Goal: Communication & Community: Ask a question

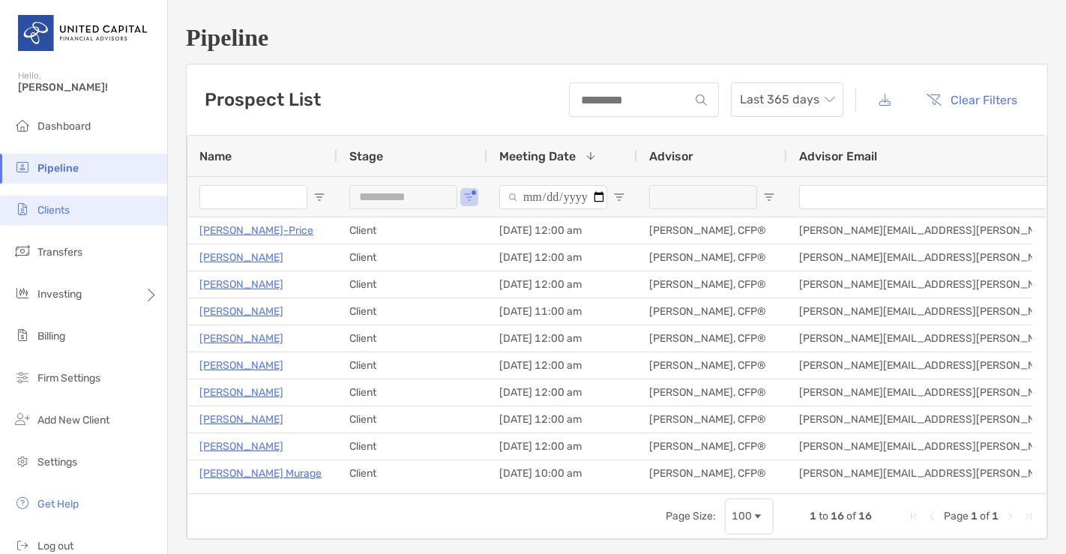
click at [72, 214] on li "Clients" at bounding box center [83, 211] width 167 height 30
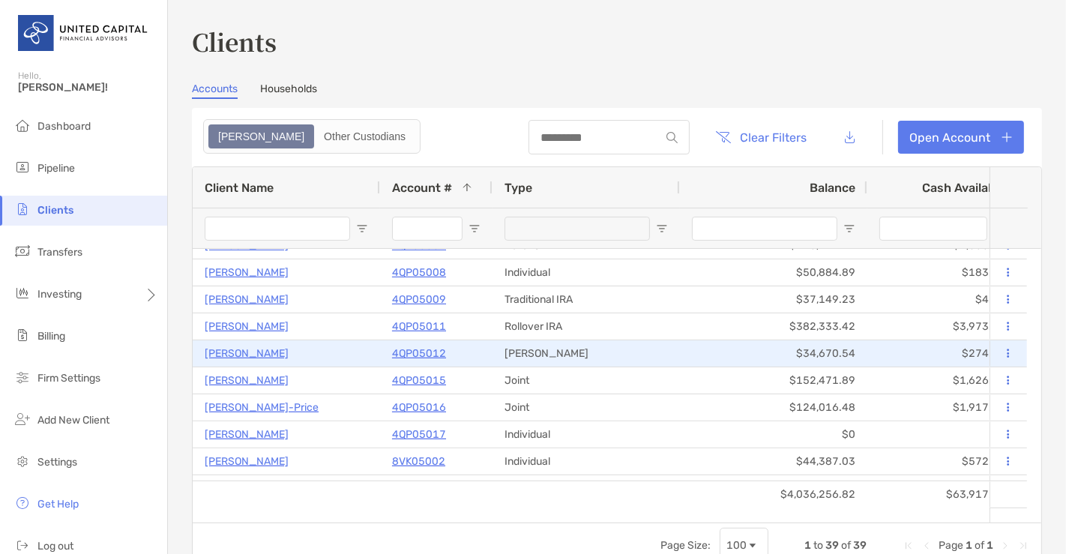
scroll to position [154, 0]
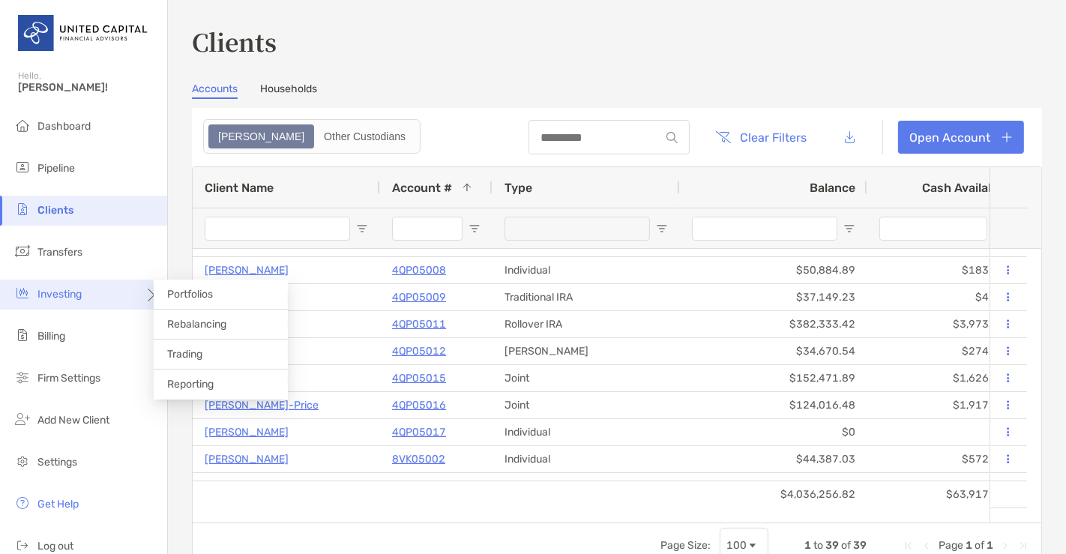
click at [96, 297] on div "Investing" at bounding box center [83, 295] width 167 height 30
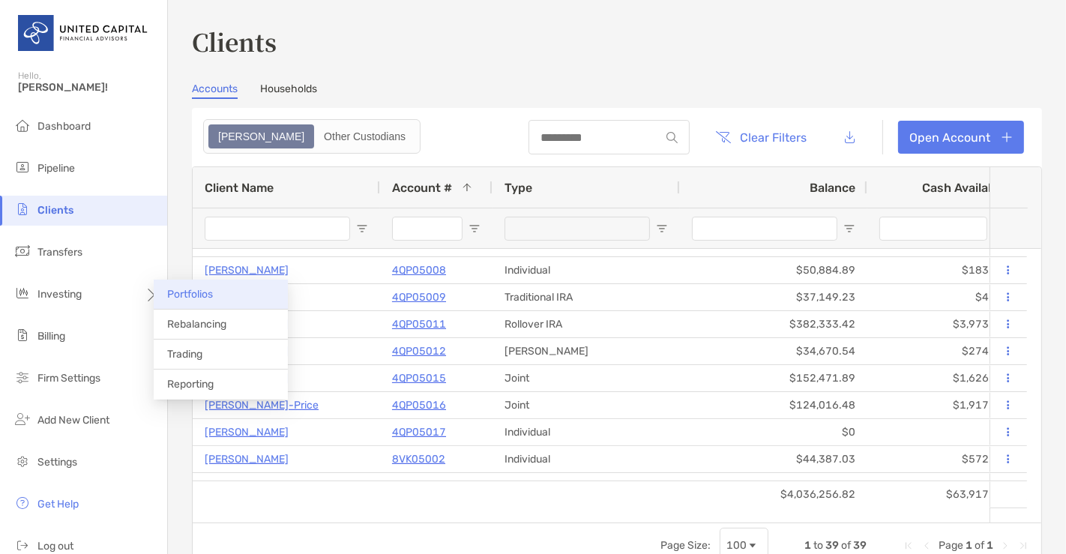
click at [223, 302] on li "Portfolios" at bounding box center [221, 295] width 134 height 30
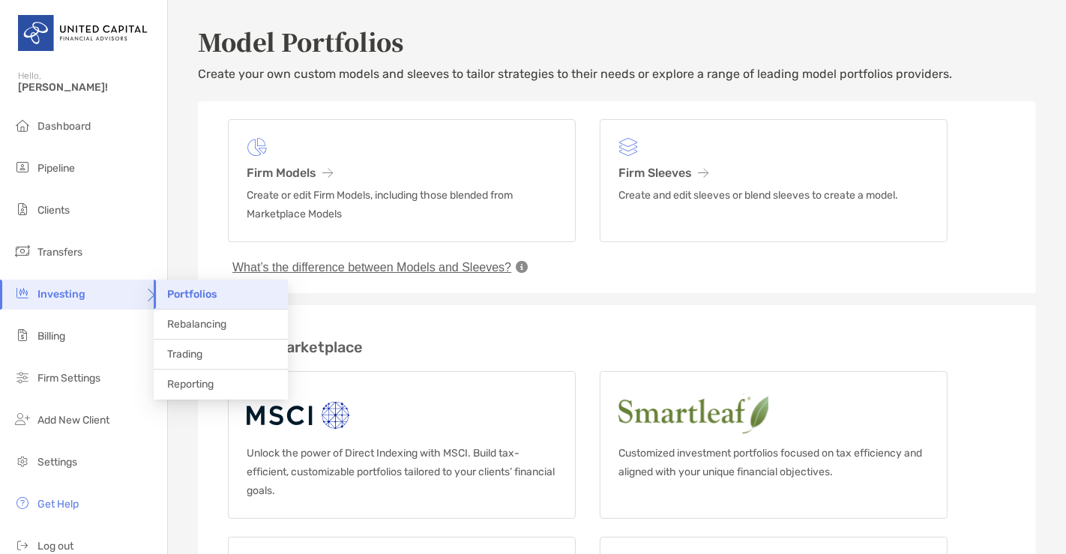
click at [84, 292] on span "Investing" at bounding box center [61, 294] width 48 height 13
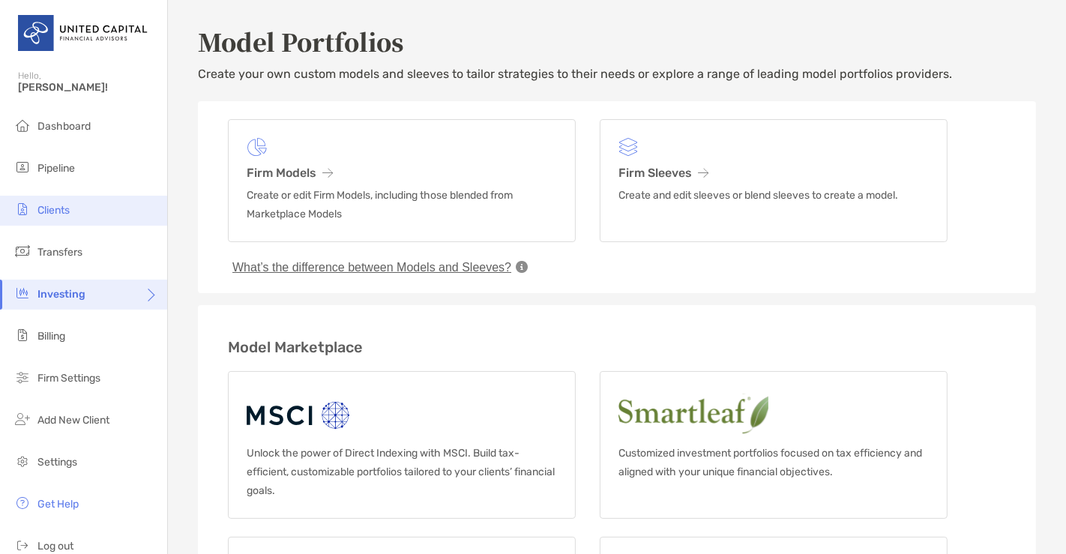
click at [73, 199] on li "Clients" at bounding box center [83, 211] width 167 height 30
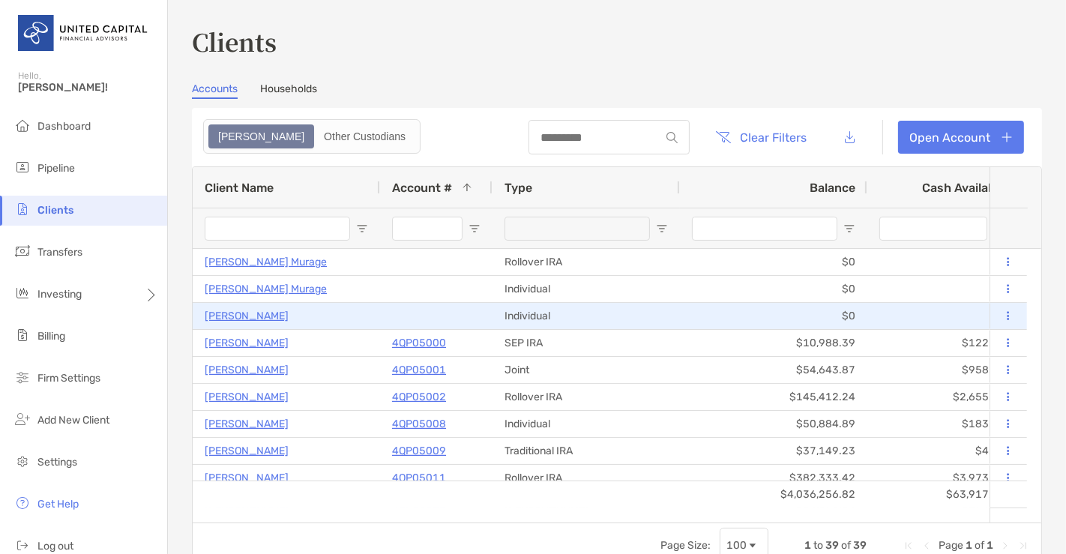
click at [259, 311] on p "[PERSON_NAME]" at bounding box center [247, 316] width 84 height 19
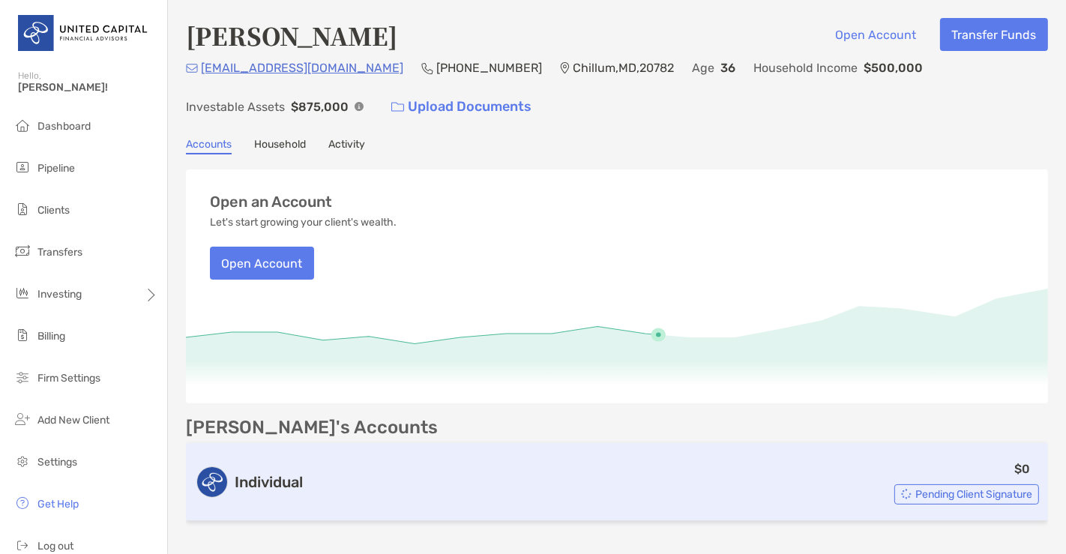
click at [840, 460] on div "$0 Pending Client Signature" at bounding box center [674, 482] width 730 height 45
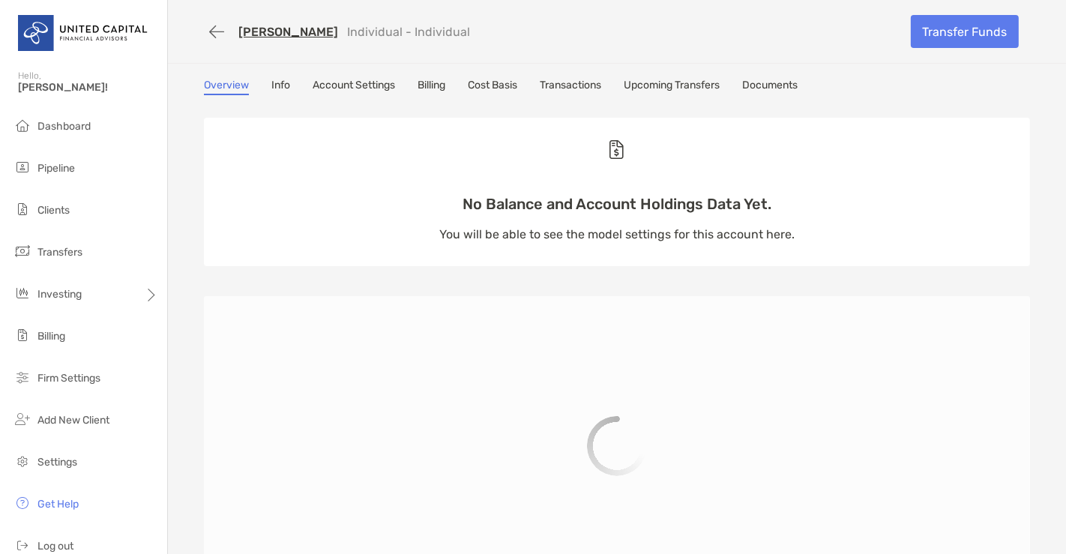
click at [283, 33] on link "[PERSON_NAME]" at bounding box center [288, 32] width 100 height 14
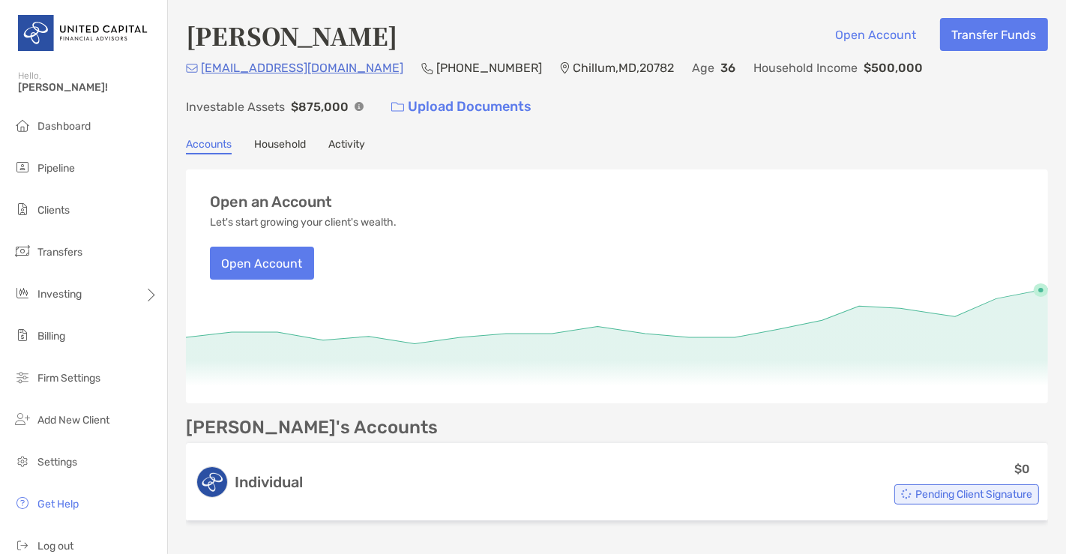
click at [356, 138] on link "Activity" at bounding box center [346, 146] width 37 height 16
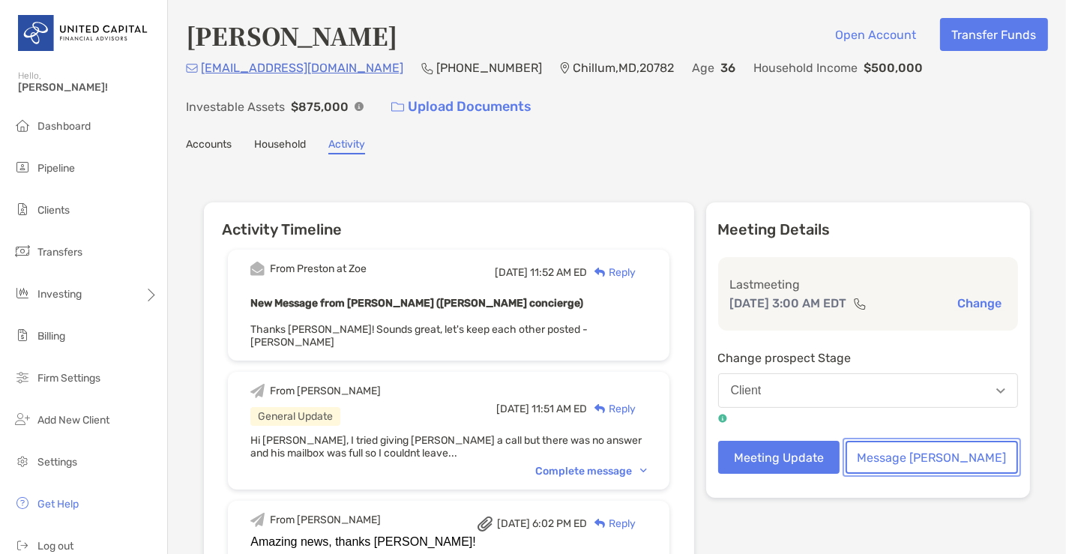
click at [936, 451] on button "Message Zoe" at bounding box center [932, 457] width 172 height 33
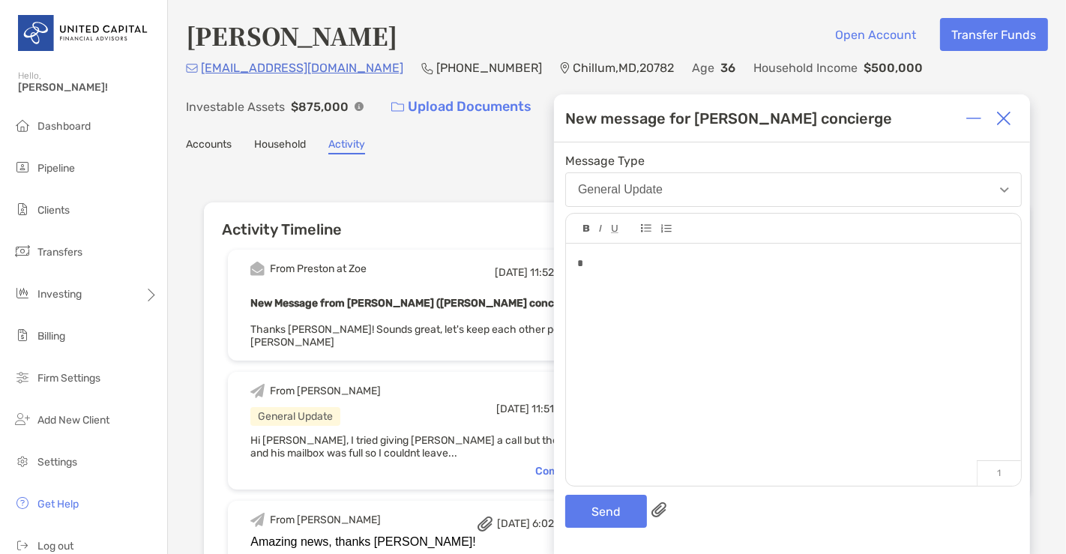
click at [936, 450] on div "*" at bounding box center [793, 357] width 455 height 227
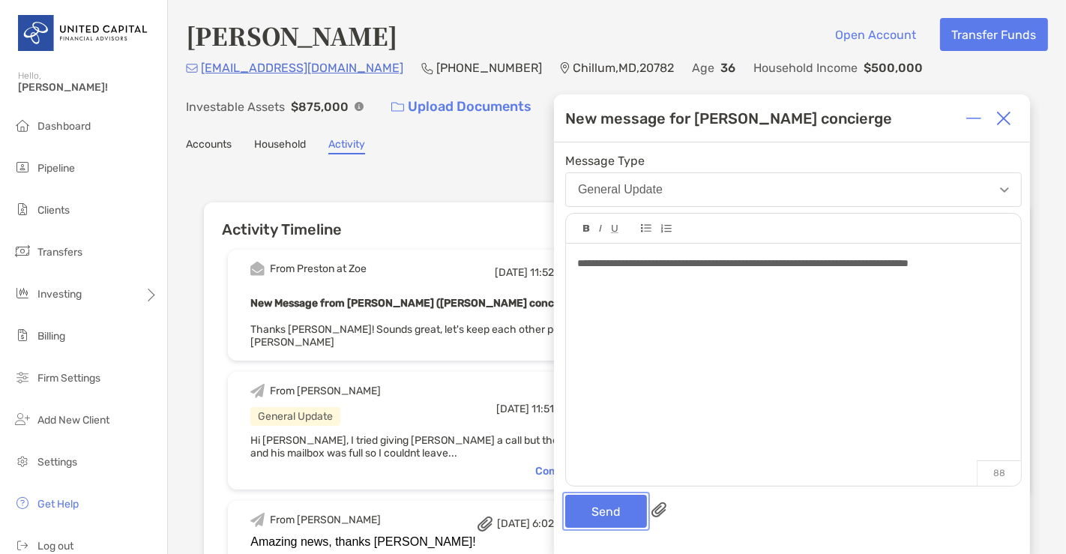
click at [621, 514] on button "Send" at bounding box center [606, 511] width 82 height 33
